Goal: Task Accomplishment & Management: Complete application form

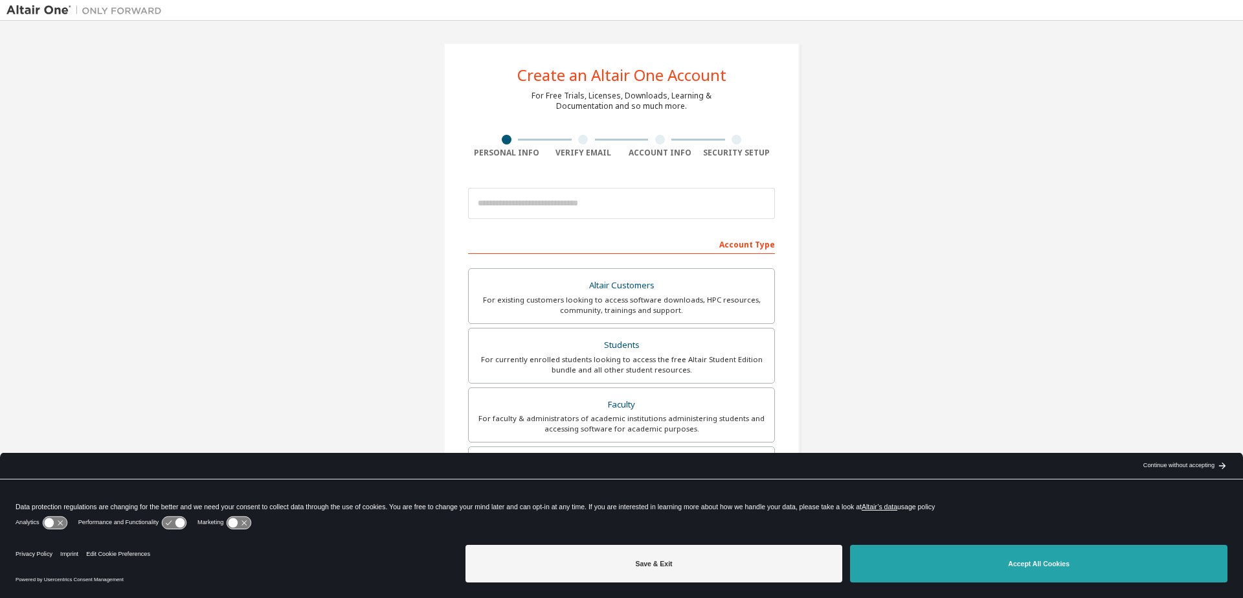
click at [965, 555] on button "Accept All Cookies" at bounding box center [1039, 564] width 378 height 38
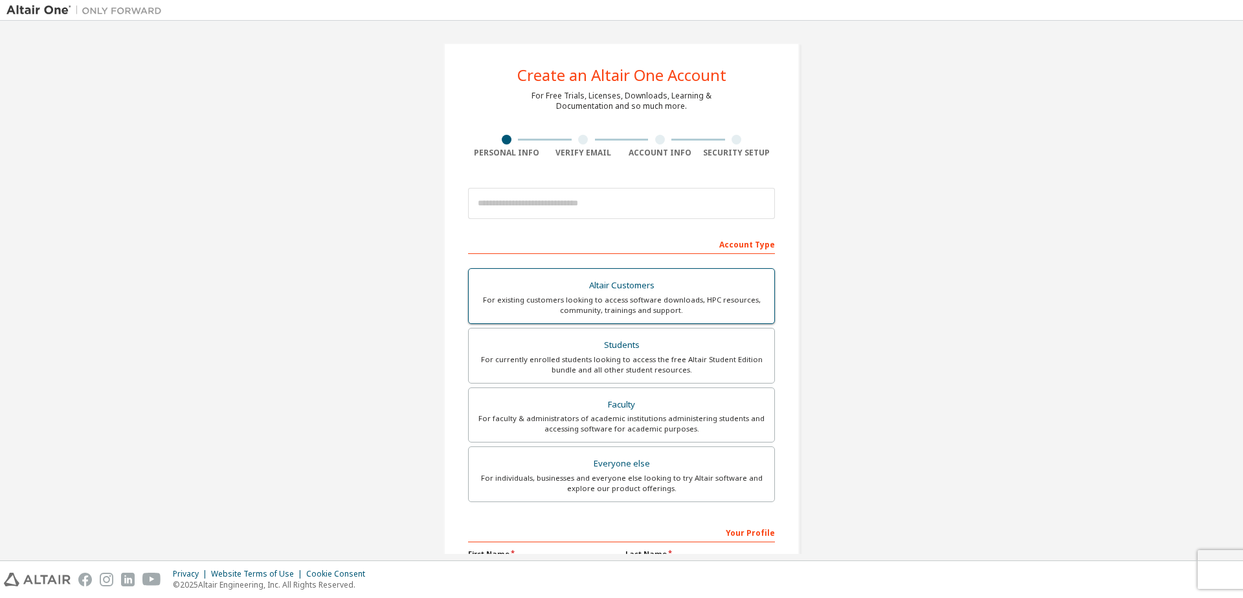
click at [629, 295] on div "For existing customers looking to access software downloads, HPC resources, com…" at bounding box center [622, 305] width 290 height 21
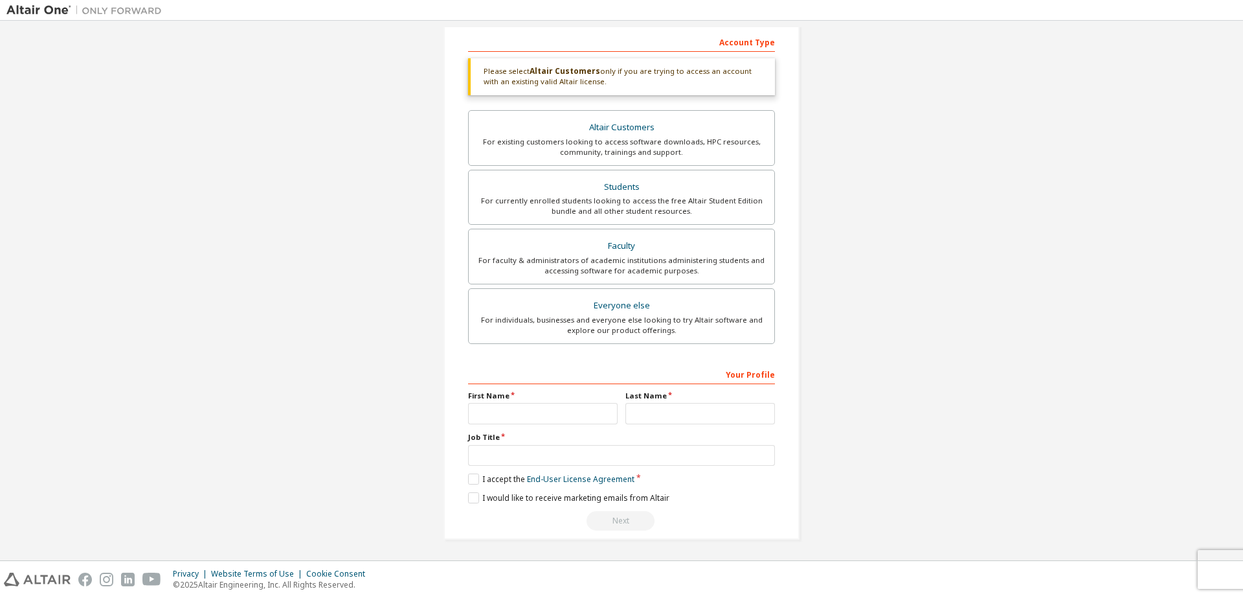
scroll to position [205, 0]
click at [499, 396] on label "First Name" at bounding box center [543, 394] width 150 height 10
click at [495, 414] on input "text" at bounding box center [543, 411] width 150 height 21
type input "******"
click at [641, 412] on input "text" at bounding box center [701, 411] width 150 height 21
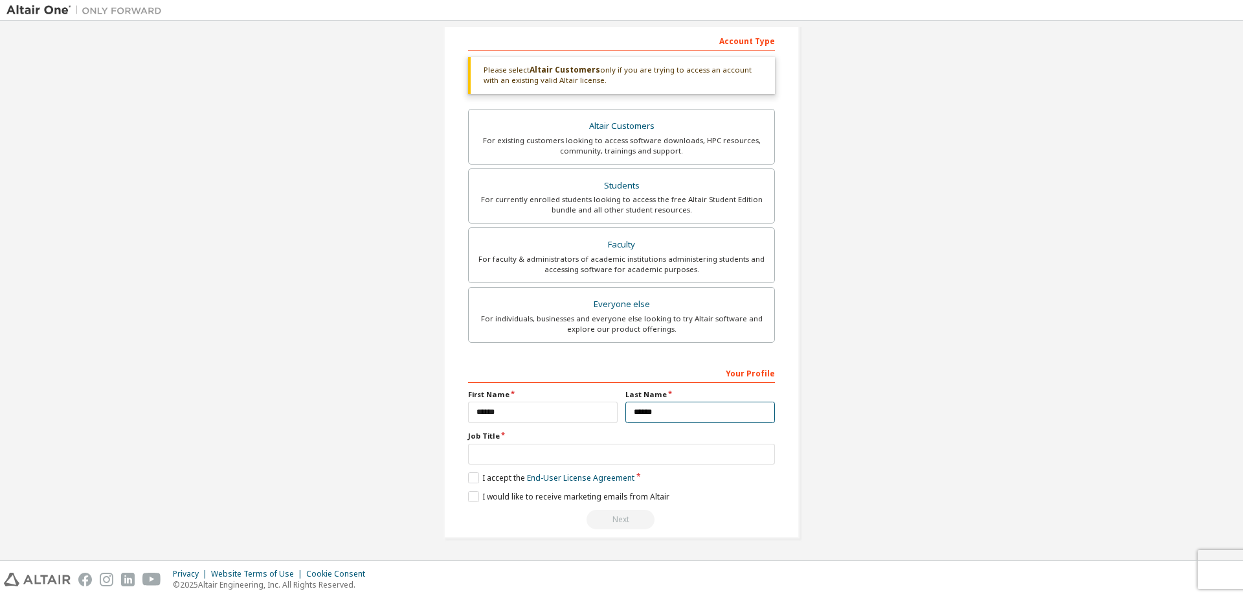
type input "******"
click at [490, 453] on input "text" at bounding box center [621, 454] width 307 height 21
drag, startPoint x: 464, startPoint y: 453, endPoint x: 357, endPoint y: 509, distance: 120.5
click at [526, 451] on input "**********" at bounding box center [621, 454] width 307 height 21
type input "**********"
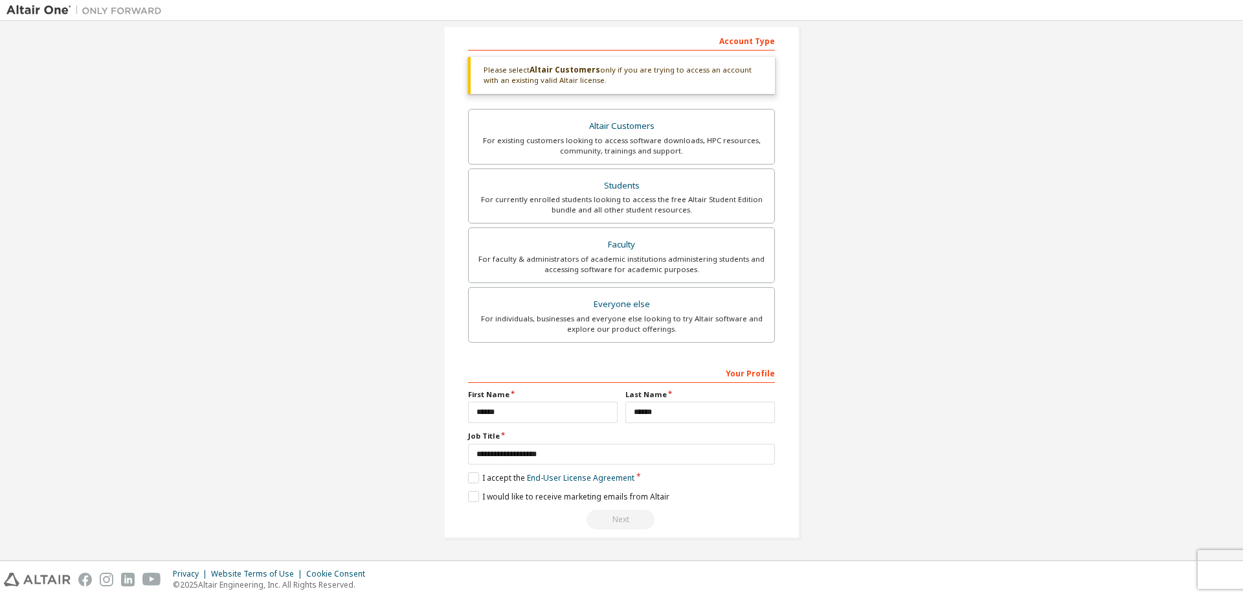
click at [553, 569] on div "Privacy Website Terms of Use Cookie Consent © 2025 Altair Engineering, Inc. All…" at bounding box center [621, 579] width 1243 height 37
click at [480, 477] on label "I accept the End-User License Agreement" at bounding box center [551, 477] width 166 height 11
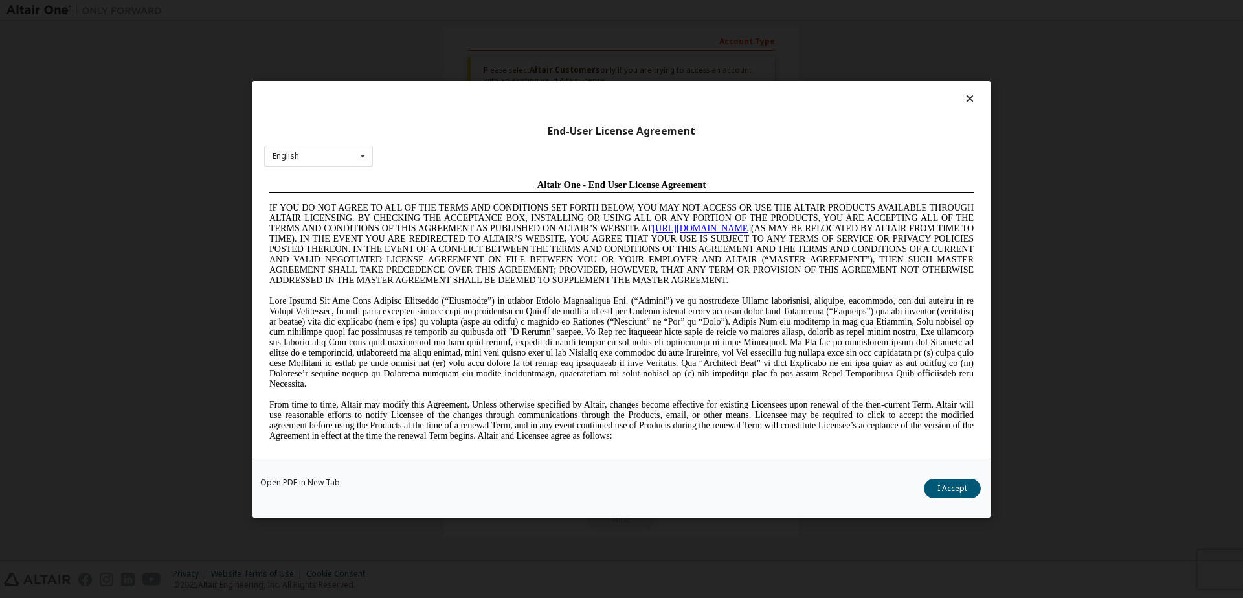
scroll to position [0, 0]
click at [978, 476] on div "Open PDF in New Tab I Accept" at bounding box center [622, 487] width 738 height 59
click at [971, 491] on button "I Accept" at bounding box center [952, 487] width 57 height 19
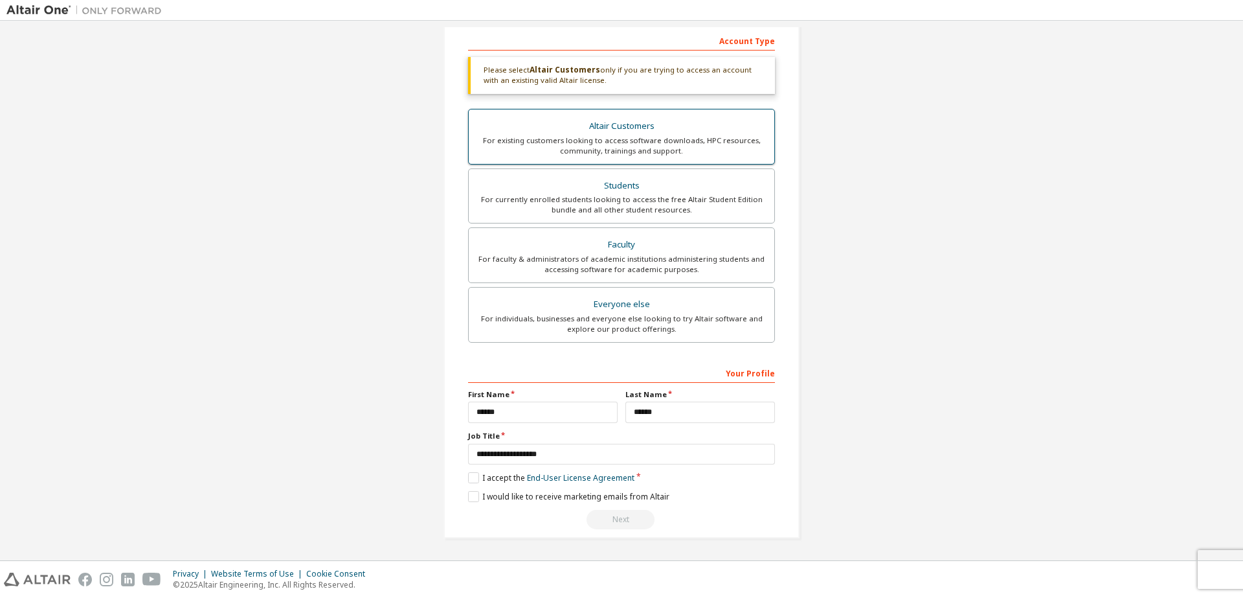
click at [567, 153] on div "For existing customers looking to access software downloads, HPC resources, com…" at bounding box center [622, 145] width 290 height 21
click at [469, 492] on label "I would like to receive marketing emails from Altair" at bounding box center [568, 496] width 201 height 11
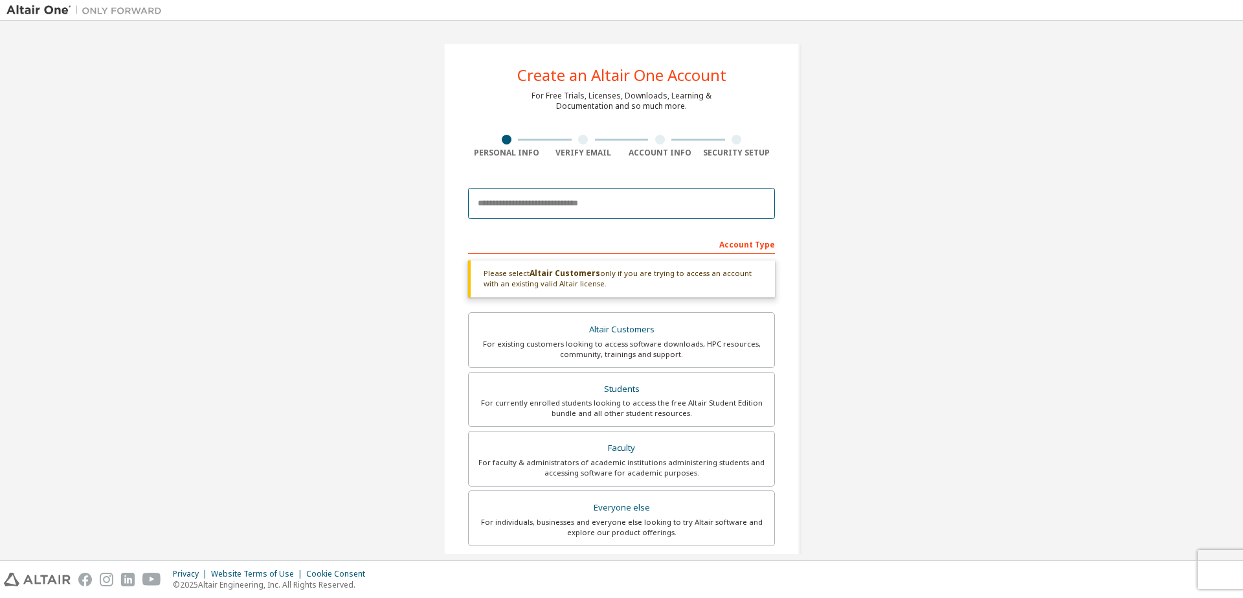
click at [564, 212] on input "email" at bounding box center [621, 203] width 307 height 31
click at [525, 214] on input "email" at bounding box center [621, 203] width 307 height 31
click at [1157, 72] on div "Create an Altair One Account For Free Trials, Licenses, Downloads, Learning & D…" at bounding box center [621, 392] width 1230 height 730
click at [689, 200] on input "email" at bounding box center [621, 203] width 307 height 31
paste input "**********"
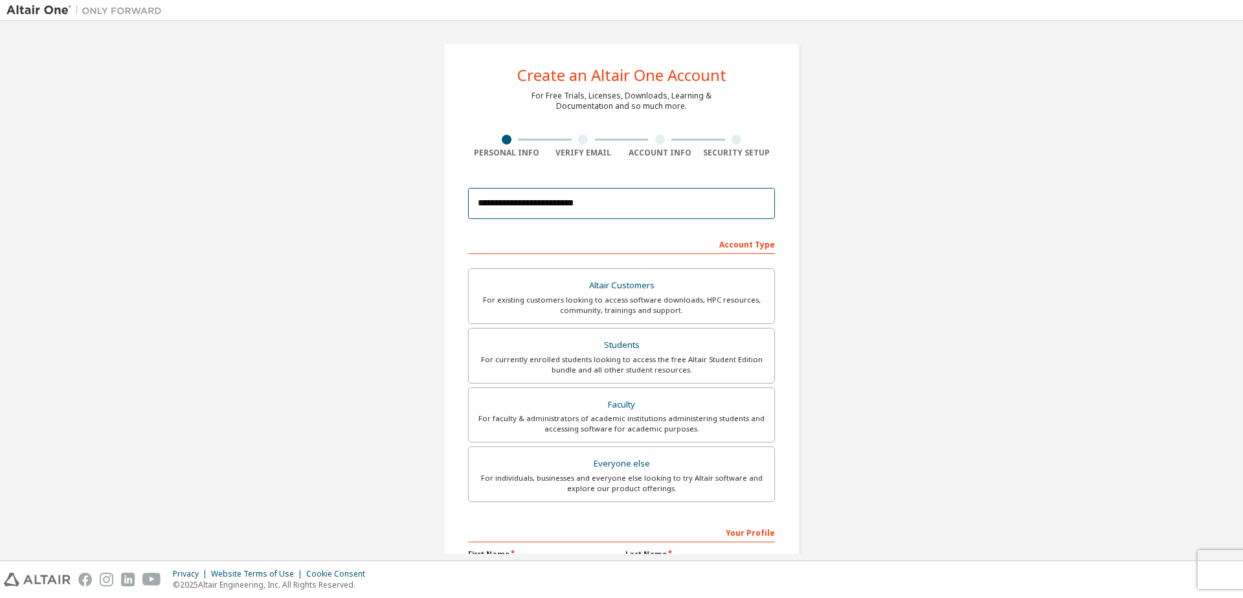
scroll to position [203, 0]
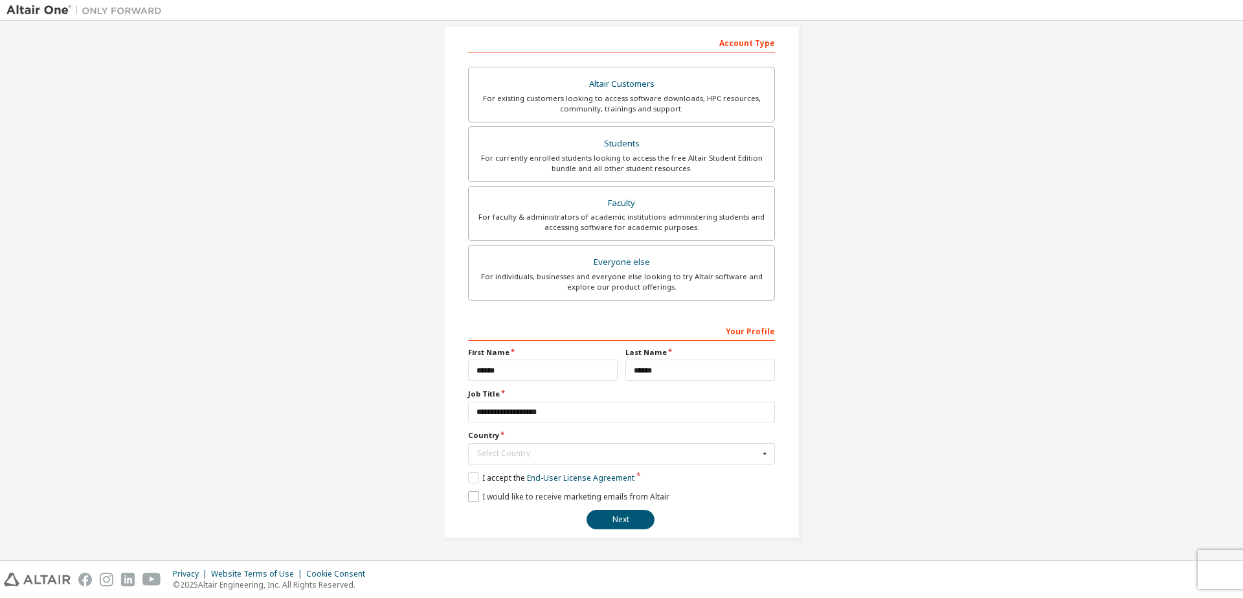
type input "**********"
click at [474, 500] on label "I would like to receive marketing emails from Altair" at bounding box center [568, 496] width 201 height 11
drag, startPoint x: 609, startPoint y: 515, endPoint x: 484, endPoint y: 517, distance: 125.0
click at [484, 517] on div "Next" at bounding box center [621, 519] width 307 height 19
click at [525, 453] on div "Select Country" at bounding box center [618, 453] width 282 height 8
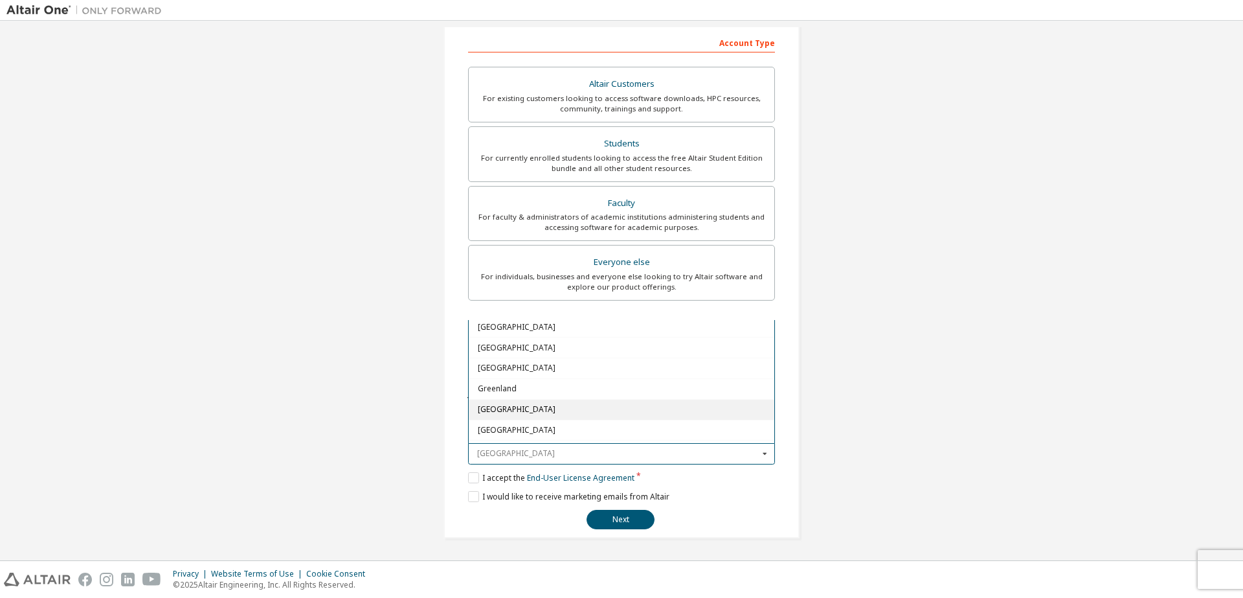
scroll to position [1515, 0]
click at [531, 418] on div "[GEOGRAPHIC_DATA]" at bounding box center [622, 422] width 306 height 21
type input "***"
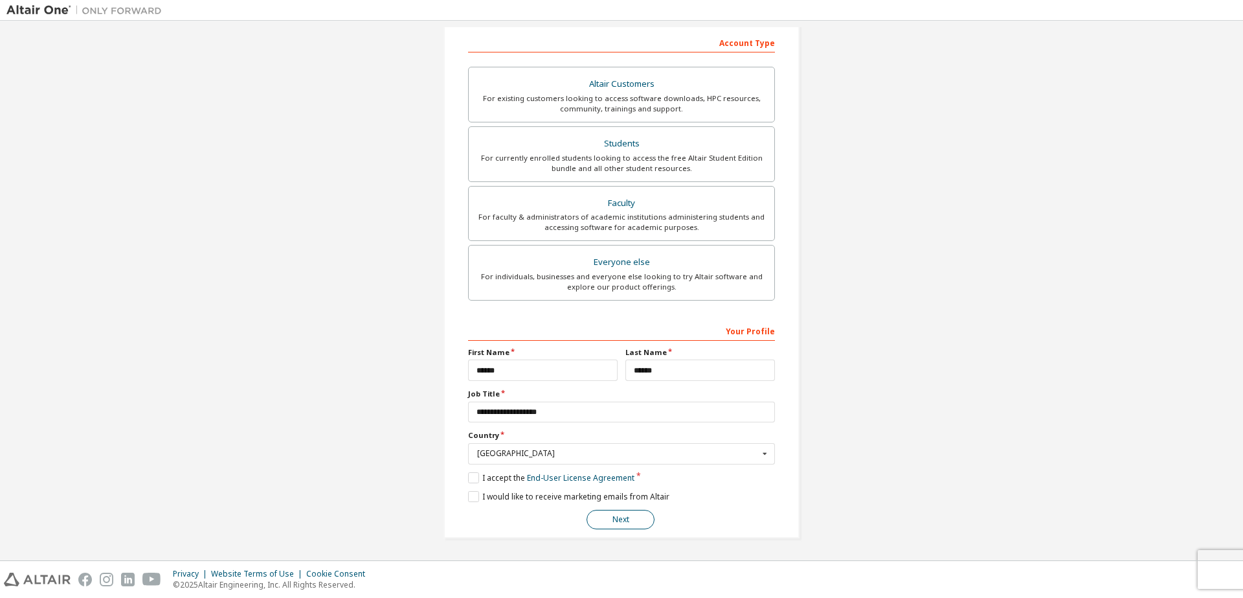
click at [615, 523] on button "Next" at bounding box center [621, 519] width 68 height 19
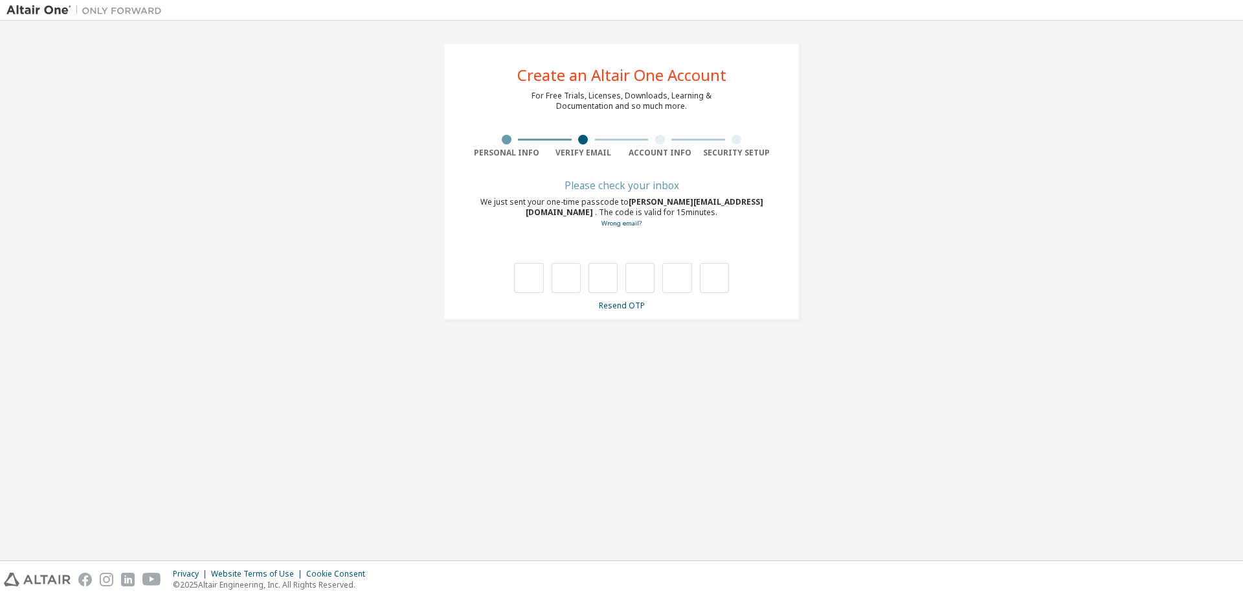
scroll to position [0, 0]
type input "*"
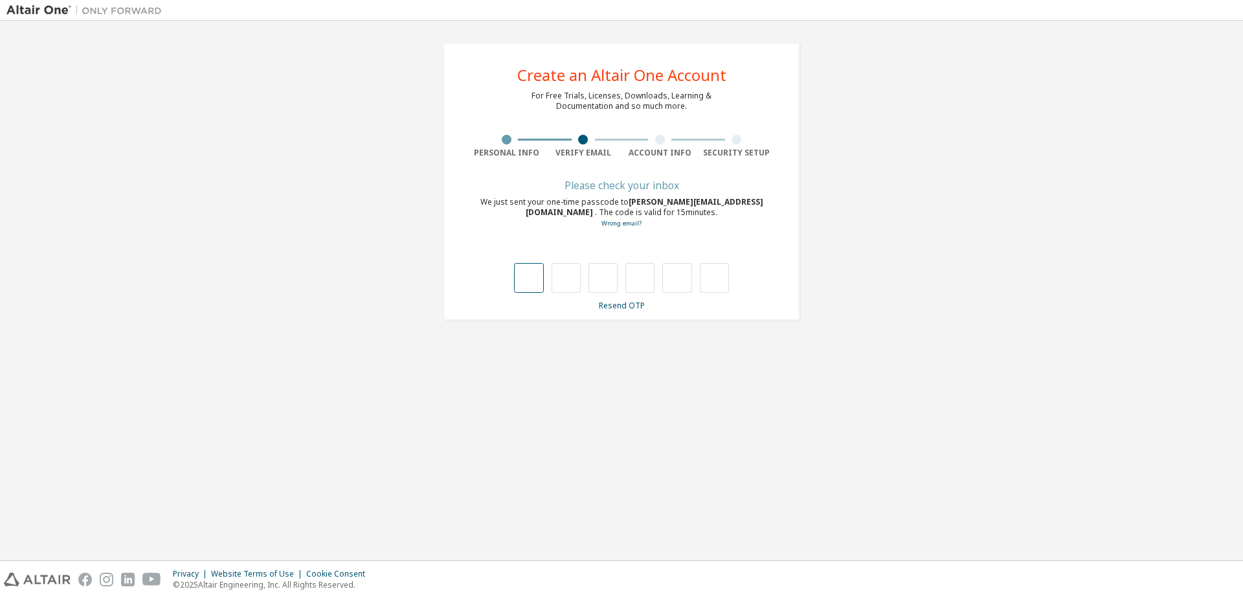
type input "*"
